Goal: Navigation & Orientation: Go to known website

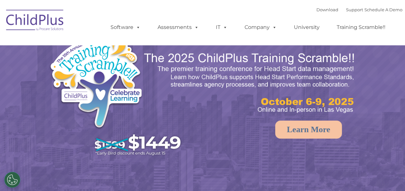
select select "MEDIUM"
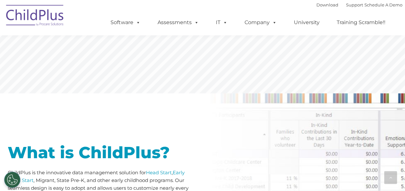
scroll to position [232, 0]
